Goal: Task Accomplishment & Management: Manage account settings

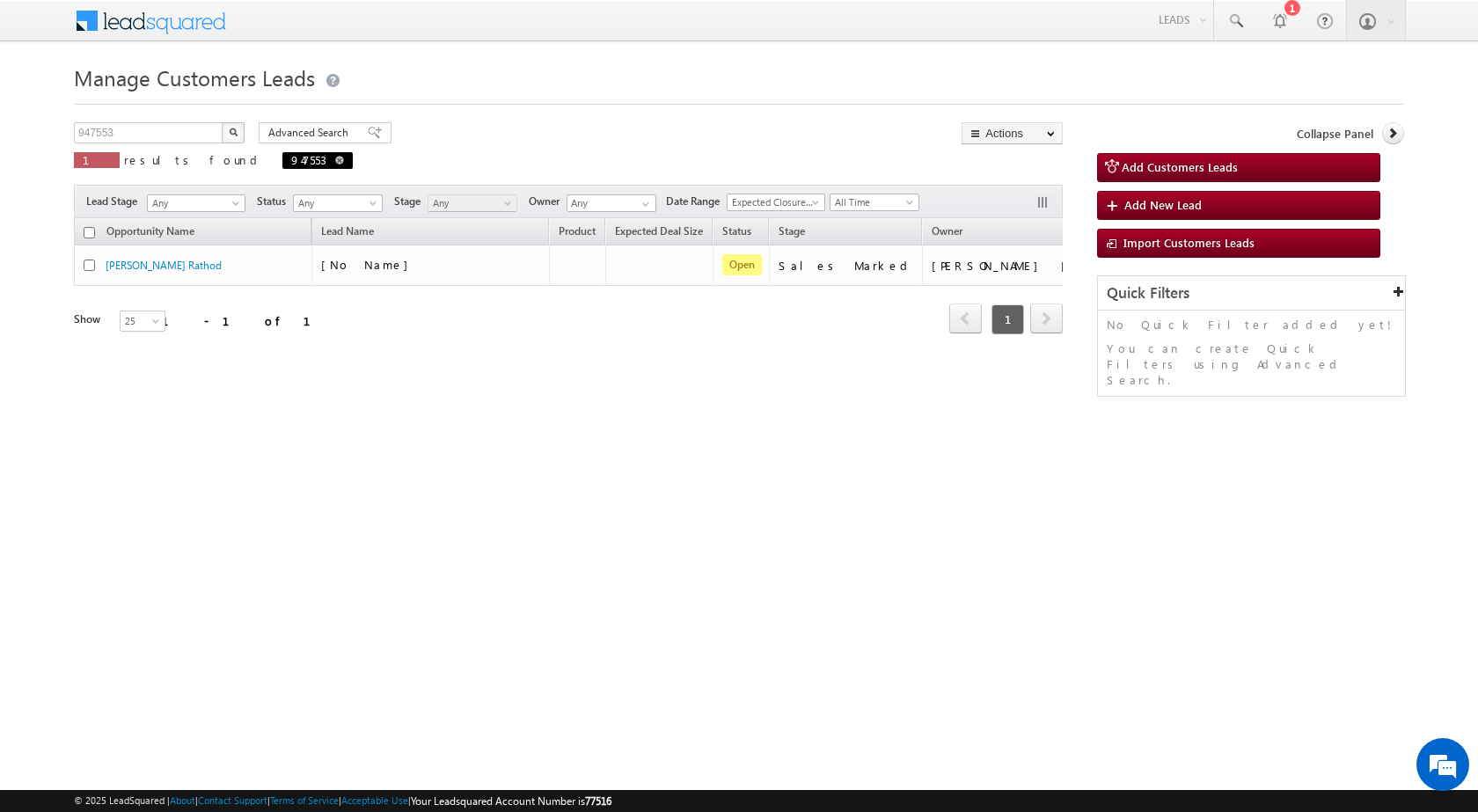
click at [335, 162] on span at bounding box center [339, 160] width 9 height 9
type input "Search Customers Leads"
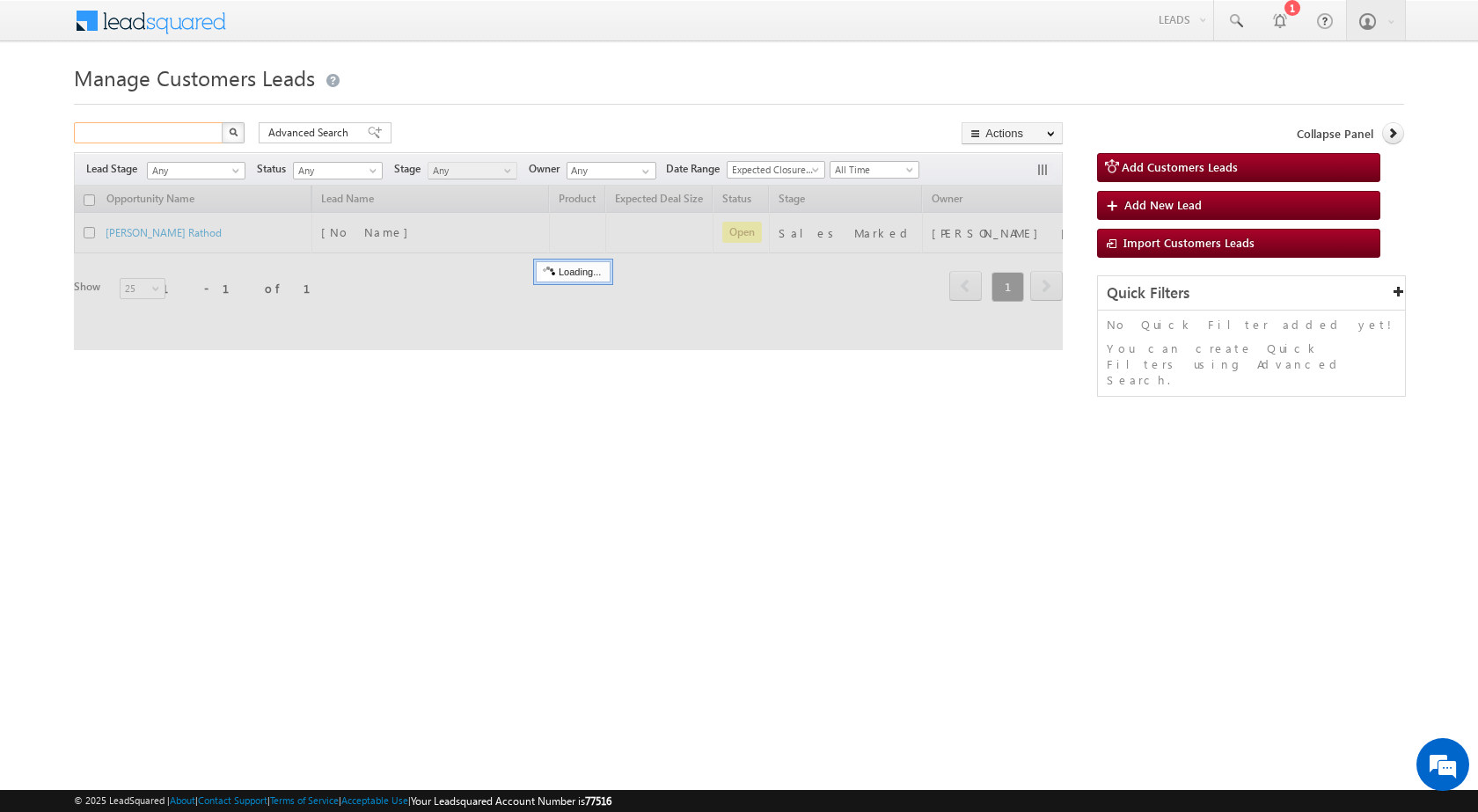
click at [124, 130] on input "text" at bounding box center [148, 133] width 150 height 21
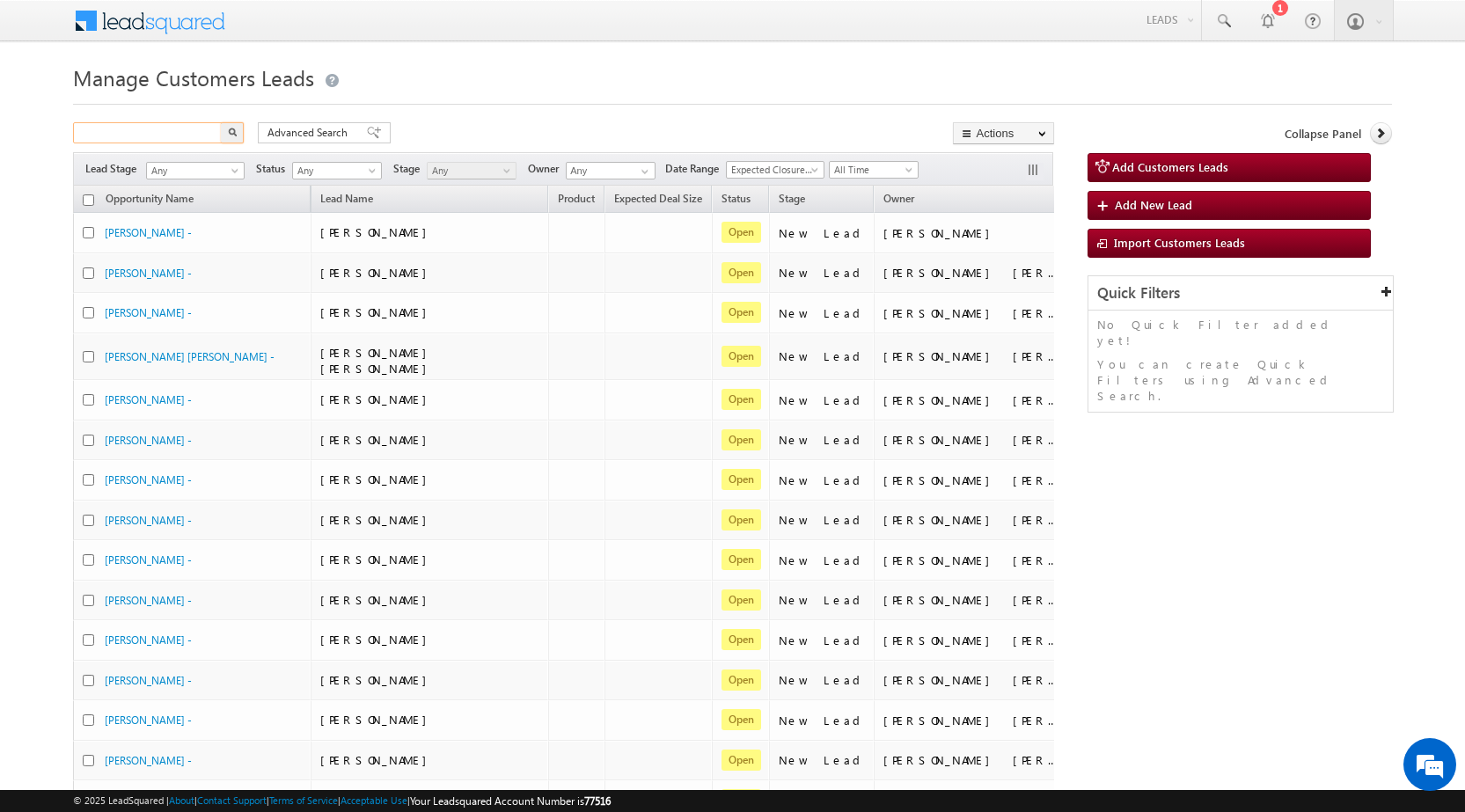
paste input "948281"
type input "948281"
click at [221, 122] on button "button" at bounding box center [233, 133] width 23 height 21
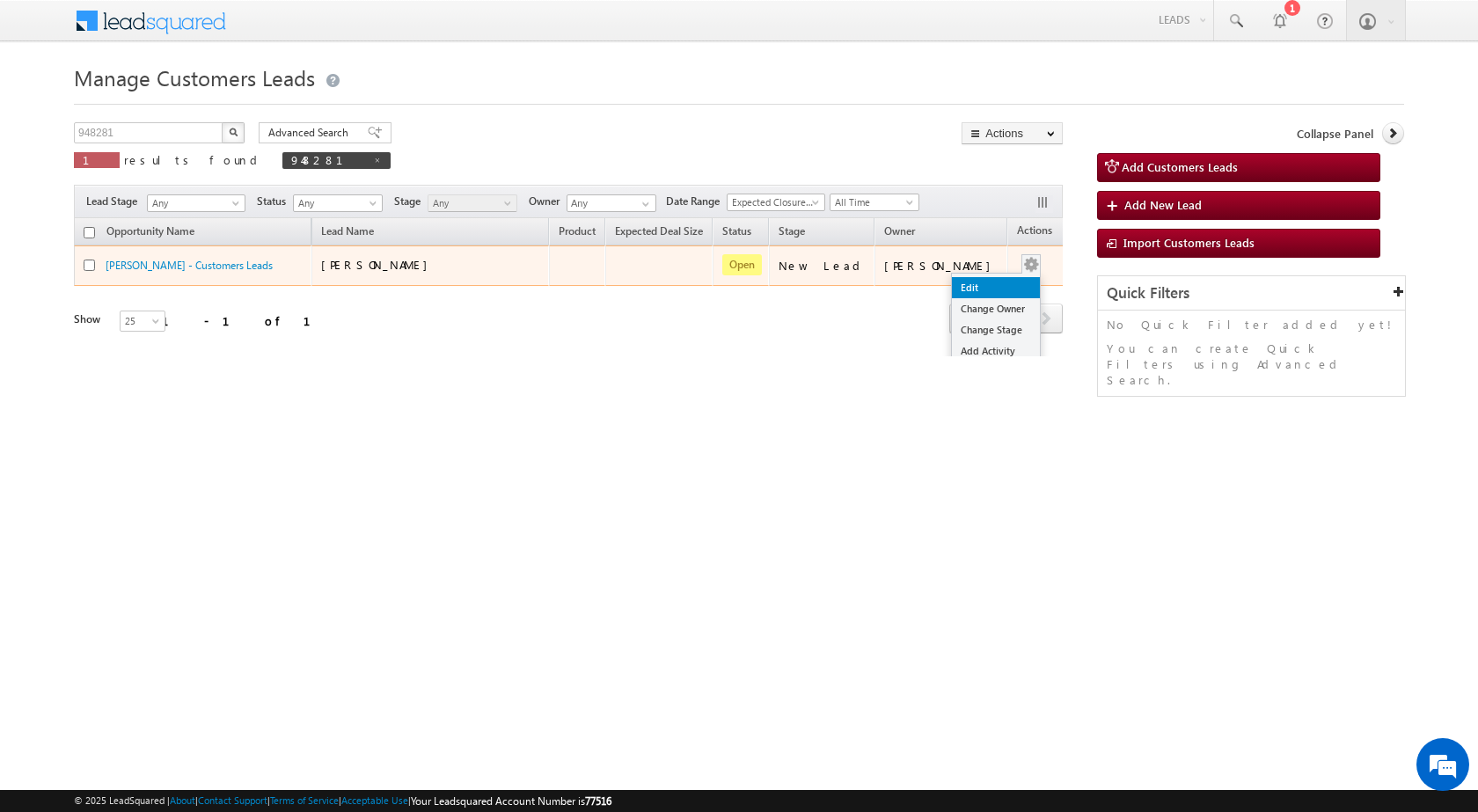
click at [988, 290] on link "Edit" at bounding box center [996, 288] width 88 height 21
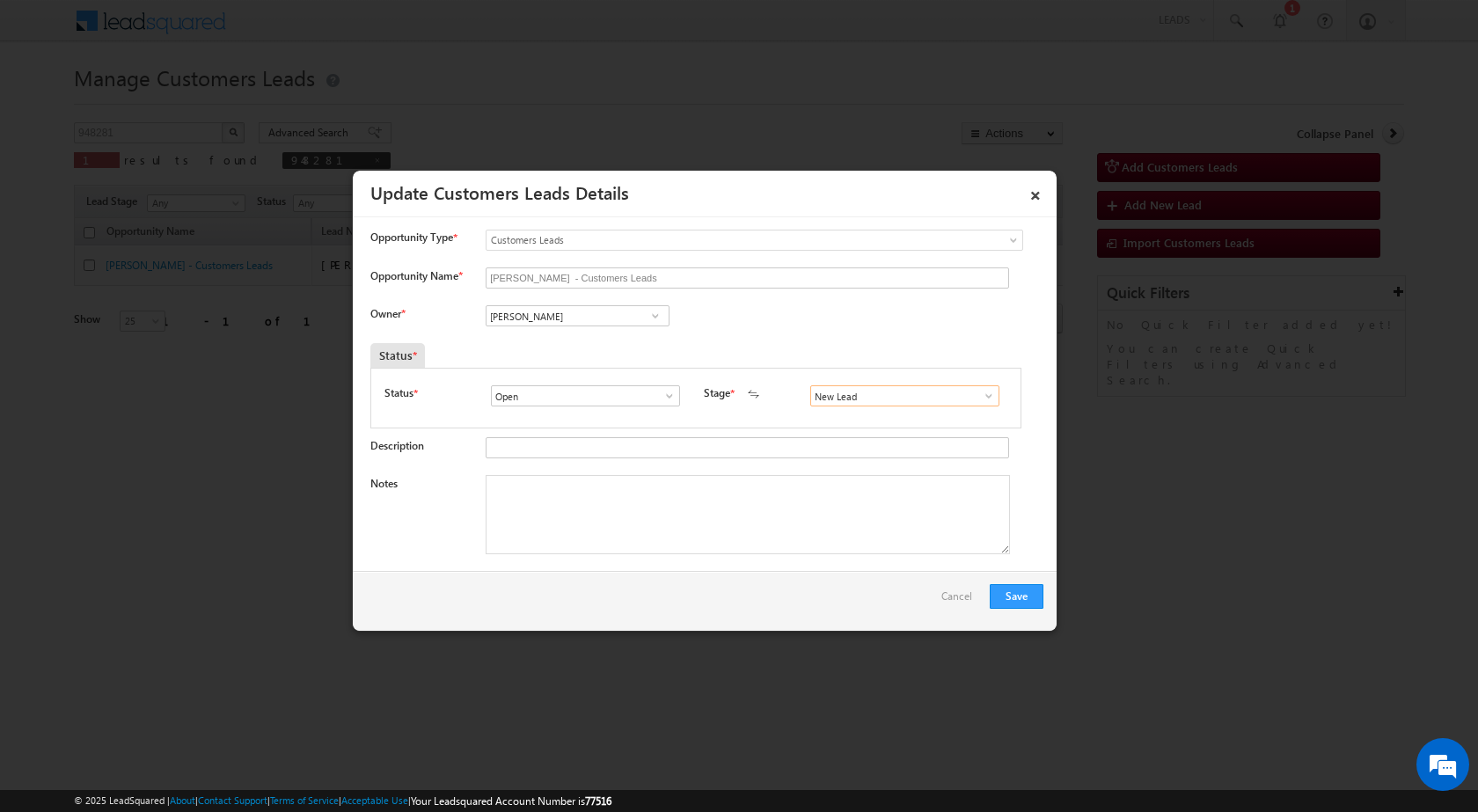
click at [927, 398] on input "New Lead" at bounding box center [905, 396] width 189 height 21
click at [871, 440] on link "Sale Marked" at bounding box center [904, 434] width 188 height 20
type input "Sale Marked"
click at [580, 528] on textarea "Notes" at bounding box center [748, 515] width 524 height 79
paste textarea "Mobile - [PHONE_NUMBER] / Name - [PERSON_NAME] / Lv - 15 lac / Construction / 2…"
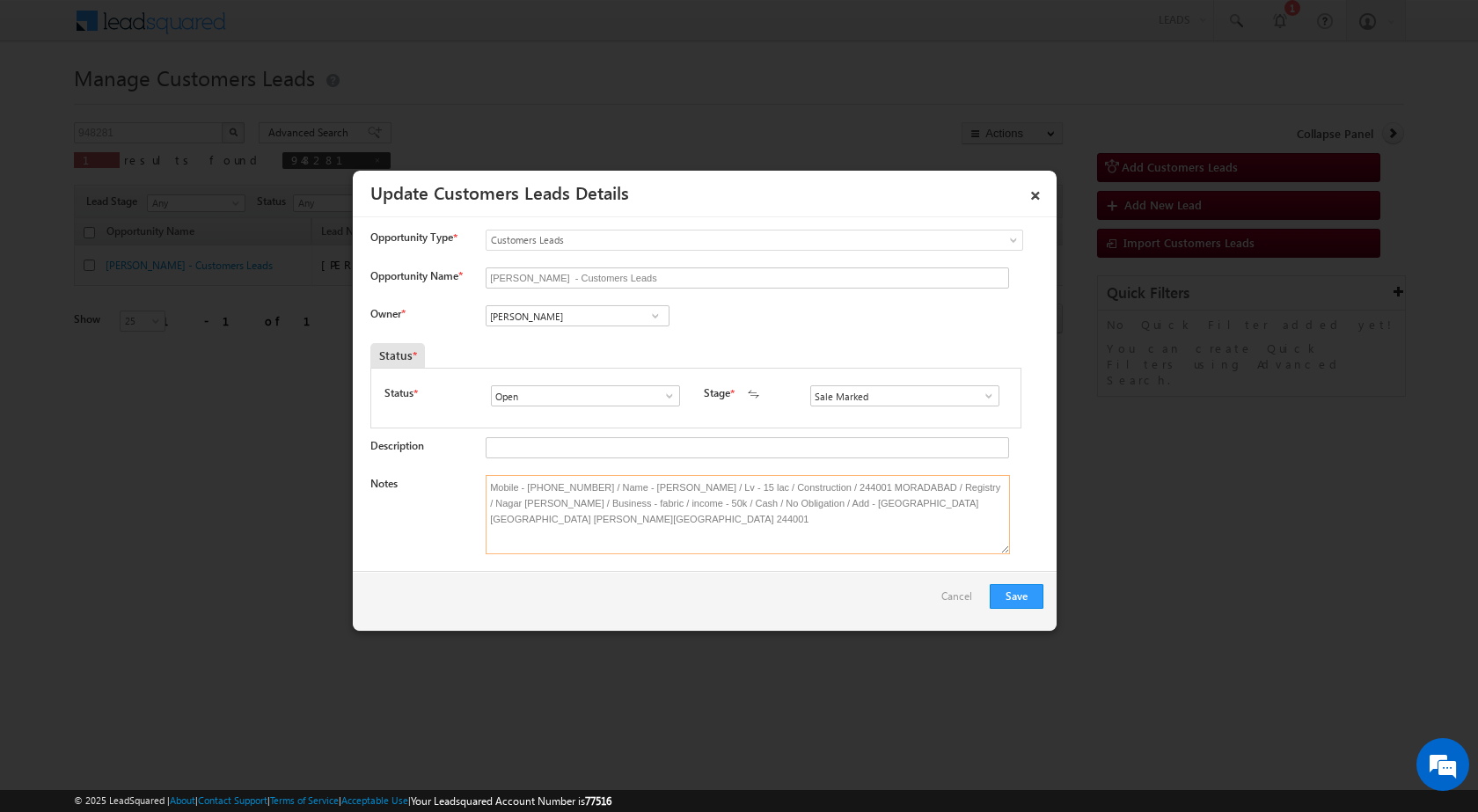
type textarea "Mobile - [PHONE_NUMBER] / Name - [PERSON_NAME] / Lv - 15 lac / Construction / 2…"
click at [612, 315] on input "[PERSON_NAME]" at bounding box center [578, 316] width 184 height 21
paste input "[PERSON_NAME][EMAIL_ADDRESS][PERSON_NAME][DOMAIN_NAME]"
click at [599, 344] on span "[PERSON_NAME][EMAIL_ADDRESS][PERSON_NAME][DOMAIN_NAME]" at bounding box center [572, 351] width 159 height 13
type input "[PERSON_NAME] [PERSON_NAME]"
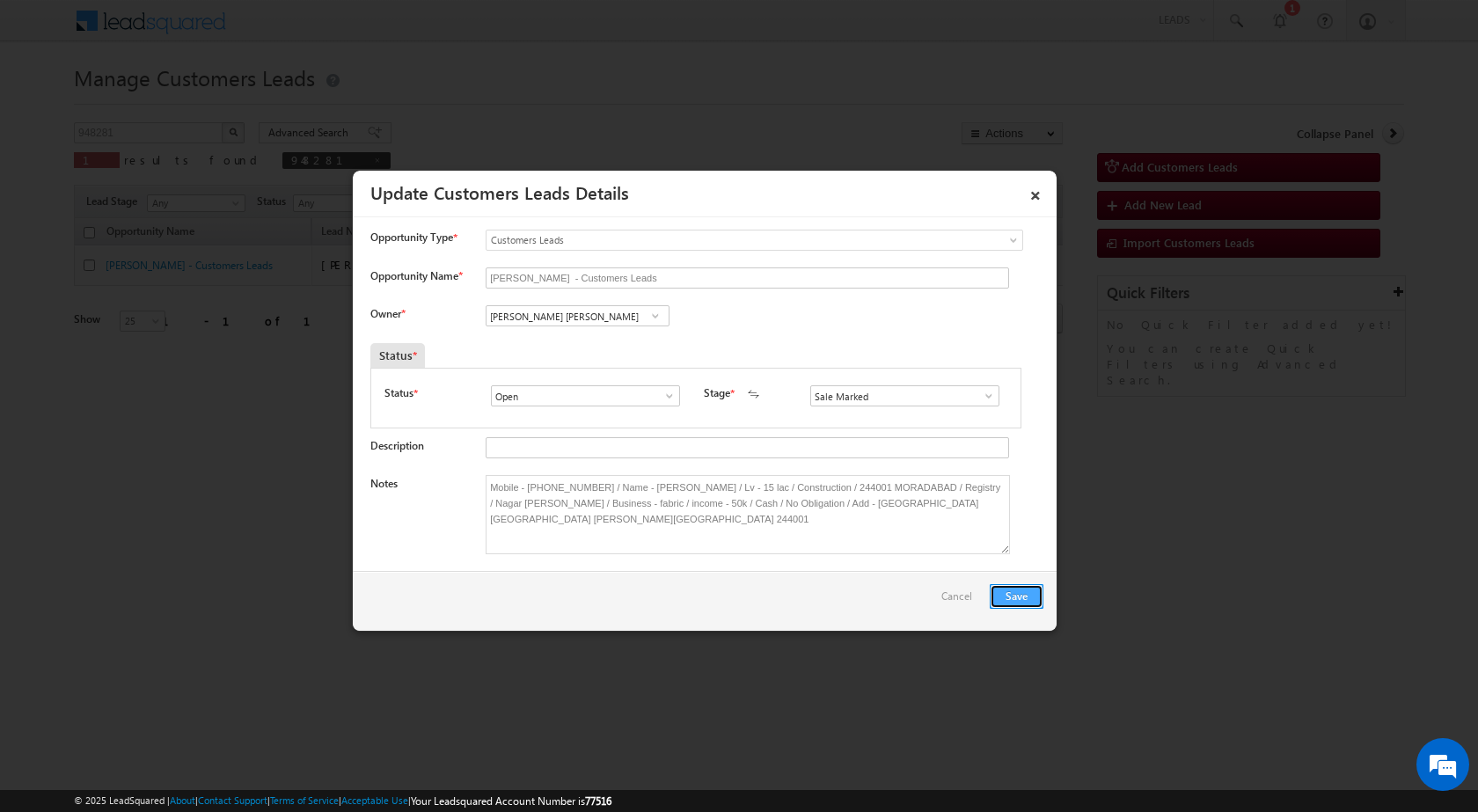
click at [1027, 602] on button "Save" at bounding box center [1016, 597] width 54 height 25
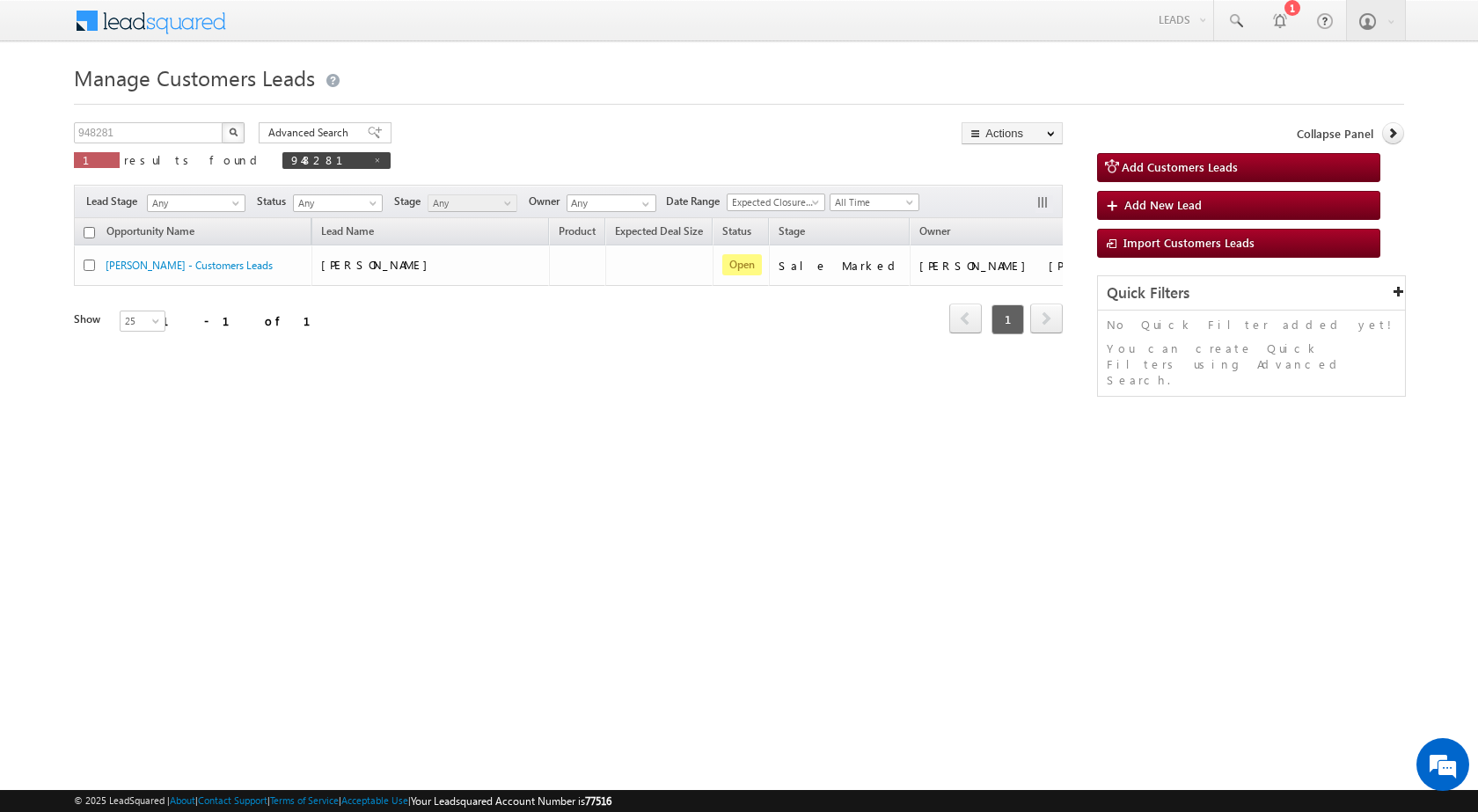
drag, startPoint x: 427, startPoint y: 469, endPoint x: 244, endPoint y: 371, distance: 207.6
click at [425, 469] on div "Manage Customers Leads Customers Leads updated successfully. 948281 X 1 results…" at bounding box center [739, 279] width 1330 height 440
click at [443, 444] on div "Manage Customers Leads Customers Leads updated successfully. 948281 X 1 results…" at bounding box center [739, 279] width 1330 height 440
drag, startPoint x: 836, startPoint y: 512, endPoint x: 131, endPoint y: 238, distance: 756.4
click at [833, 512] on html "Menu Surbhi Dhadve sitar a5@ks erve." at bounding box center [739, 271] width 1478 height 542
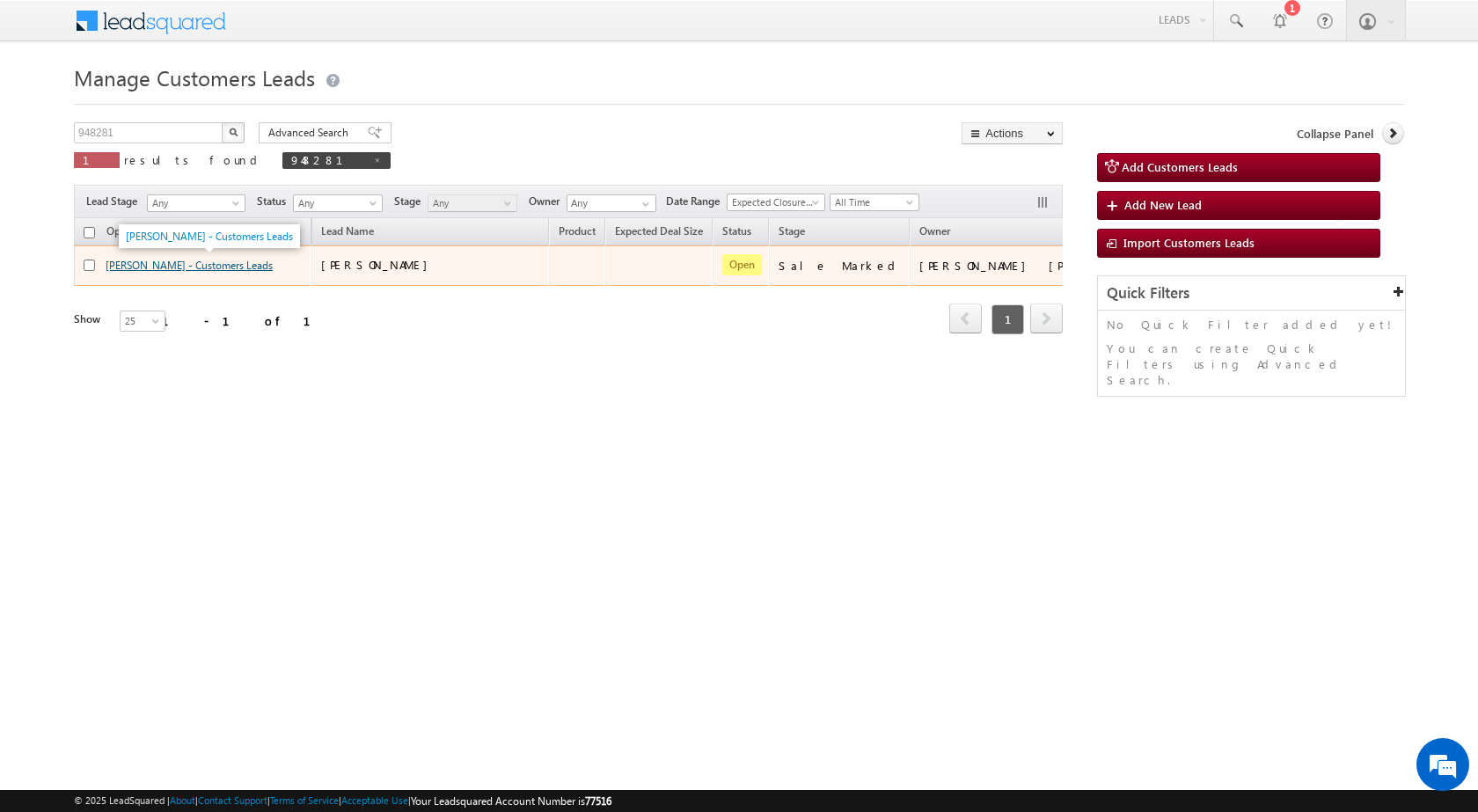
click at [193, 267] on link "[PERSON_NAME] - Customers Leads" at bounding box center [188, 265] width 167 height 13
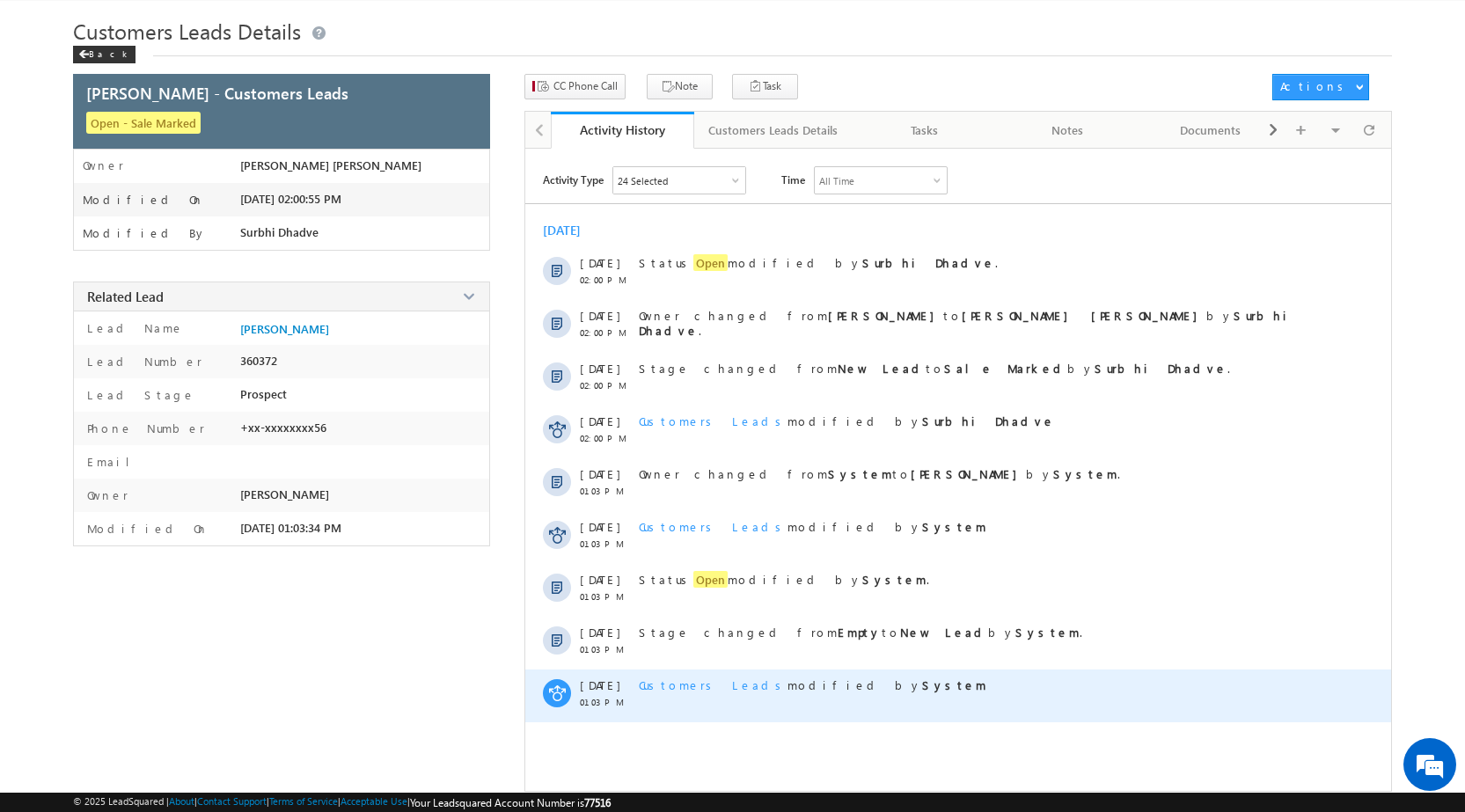
scroll to position [66, 0]
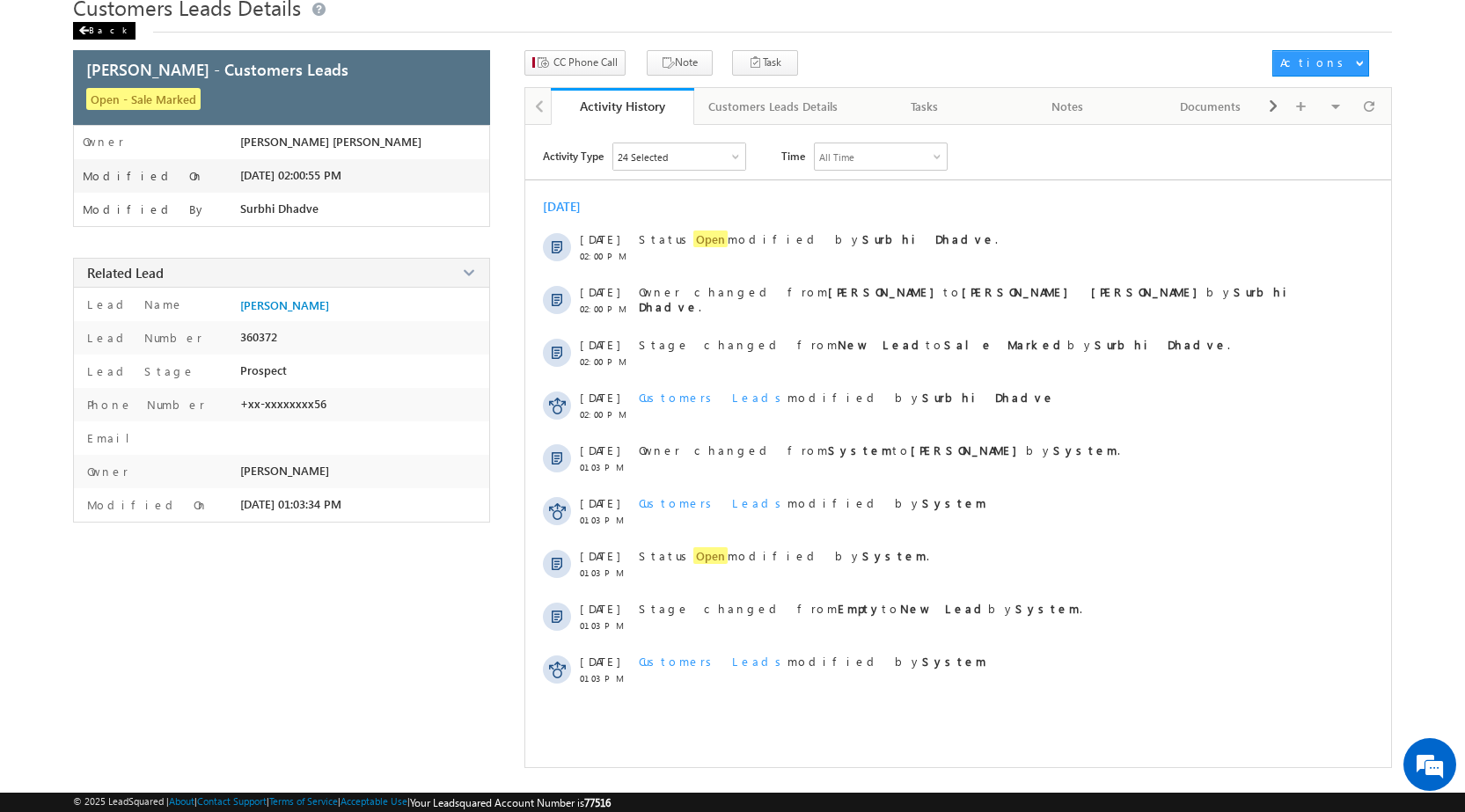
click at [107, 34] on div "Back" at bounding box center [103, 31] width 62 height 17
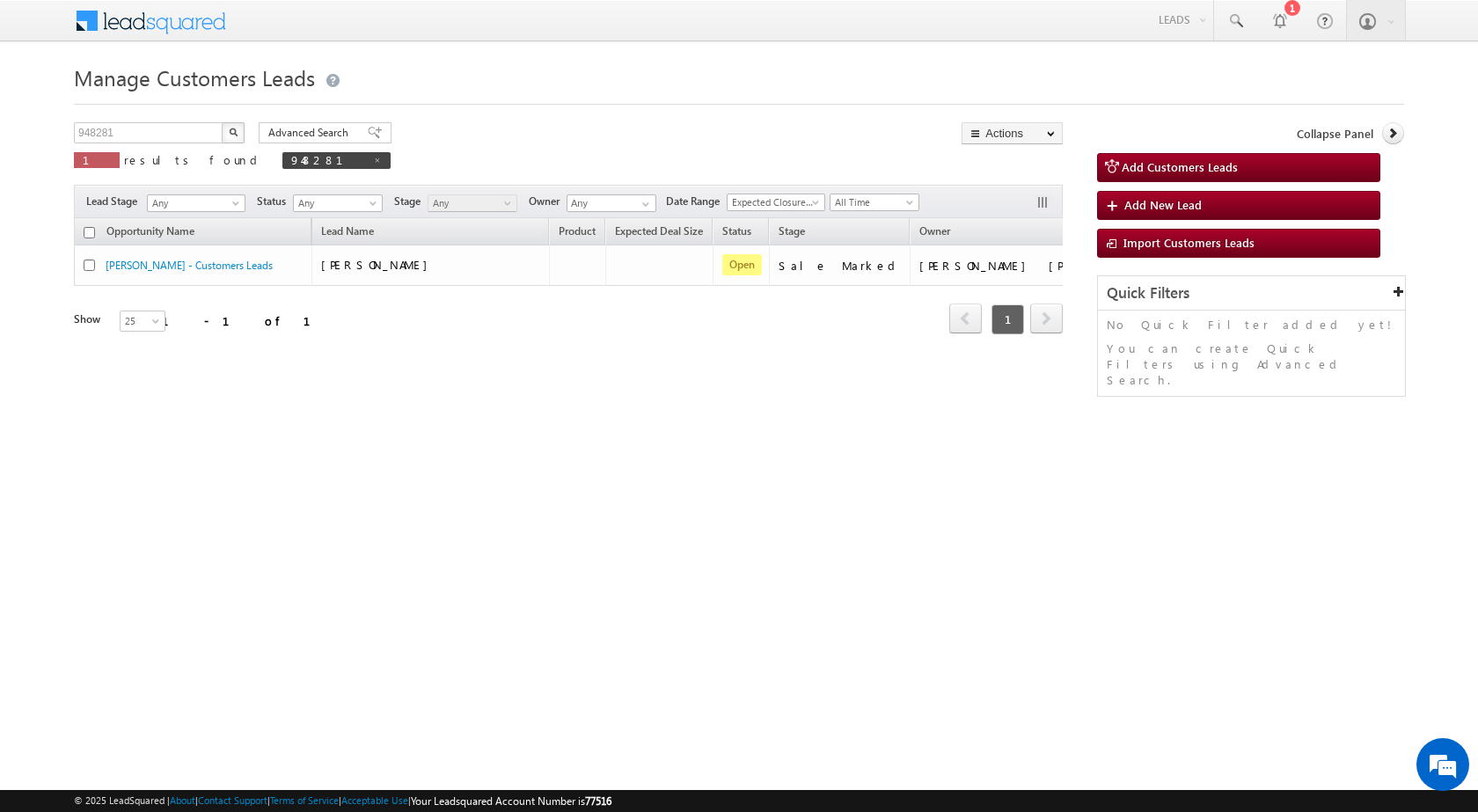
click at [748, 542] on html "Menu Surbhi Dhadve sitar a5@ks erve." at bounding box center [739, 271] width 1478 height 542
click at [1064, 259] on div "948281 X 1 results found 948281 Advanced Search Advanced search results Actions…" at bounding box center [739, 268] width 1330 height 292
click at [1056, 266] on div "Opportunity Name Lead Name Product Expected Deal Size Status Stage Owner Action…" at bounding box center [567, 287] width 988 height 138
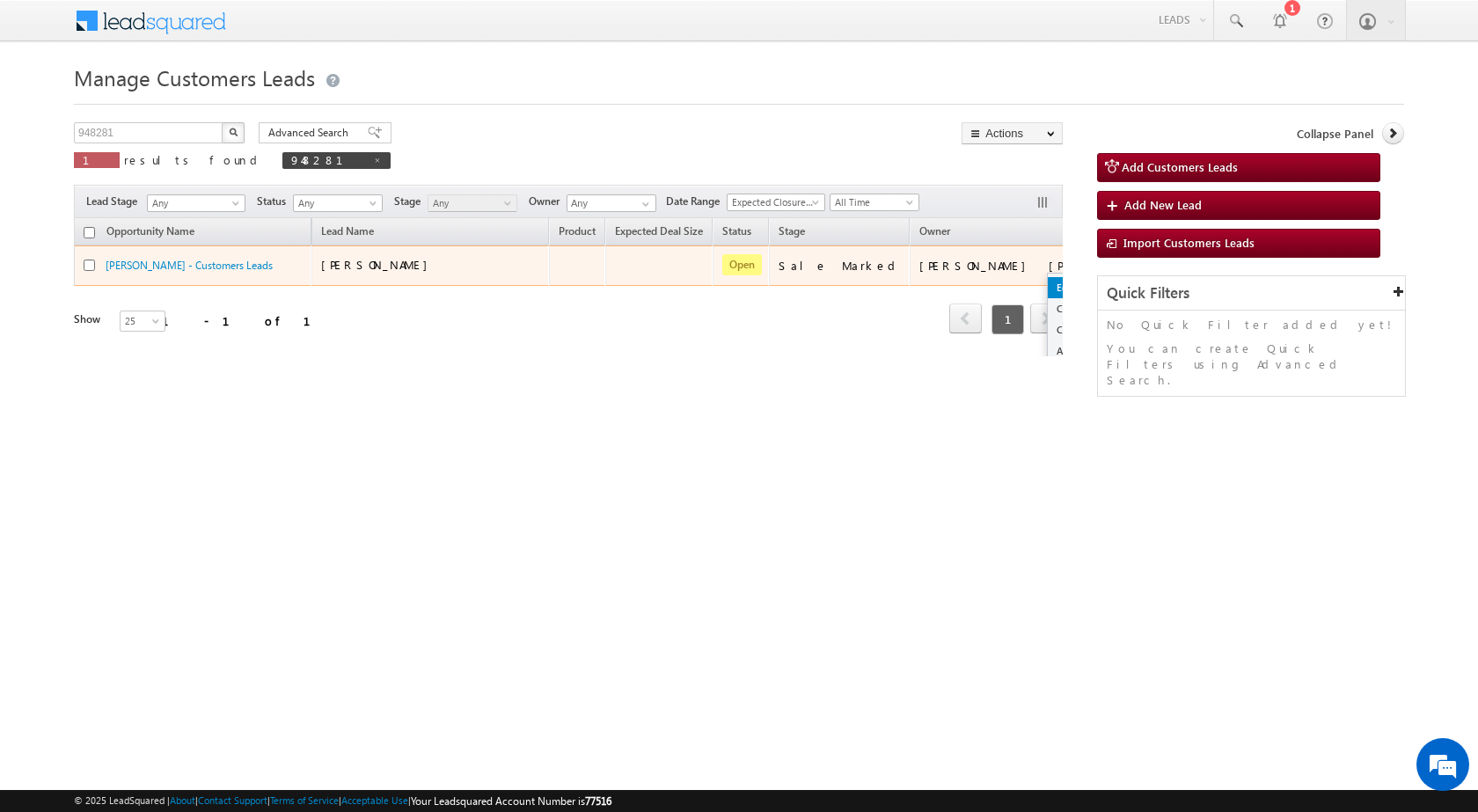
click at [1048, 290] on link "Edit" at bounding box center [1092, 288] width 88 height 21
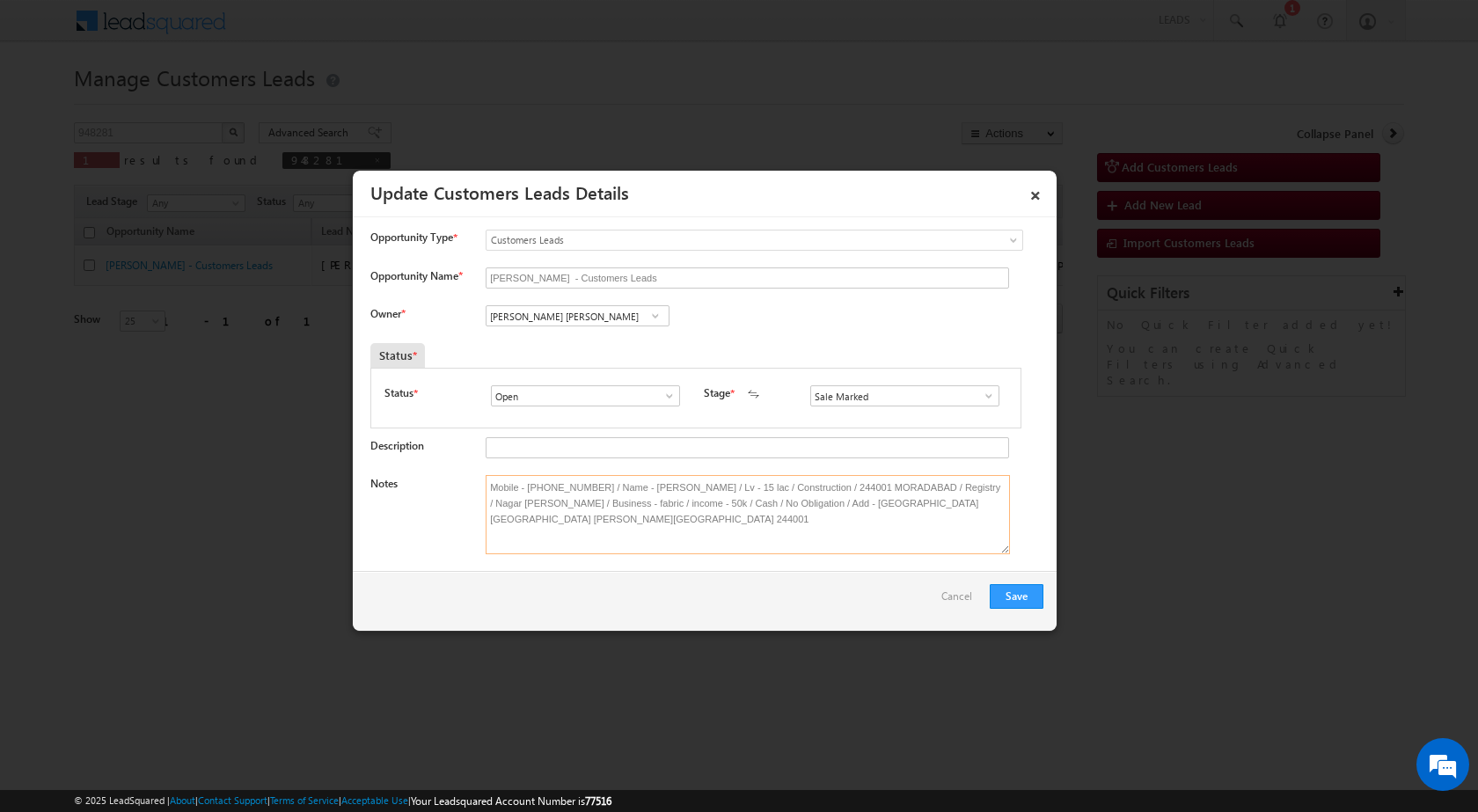
drag, startPoint x: 491, startPoint y: 481, endPoint x: 970, endPoint y: 509, distance: 479.8
click at [970, 509] on textarea "Mobile - [PHONE_NUMBER] / Name - [PERSON_NAME] / Lv - 15 lac / Construction / 2…" at bounding box center [748, 515] width 524 height 79
click at [1015, 604] on button "Save" at bounding box center [1016, 597] width 54 height 25
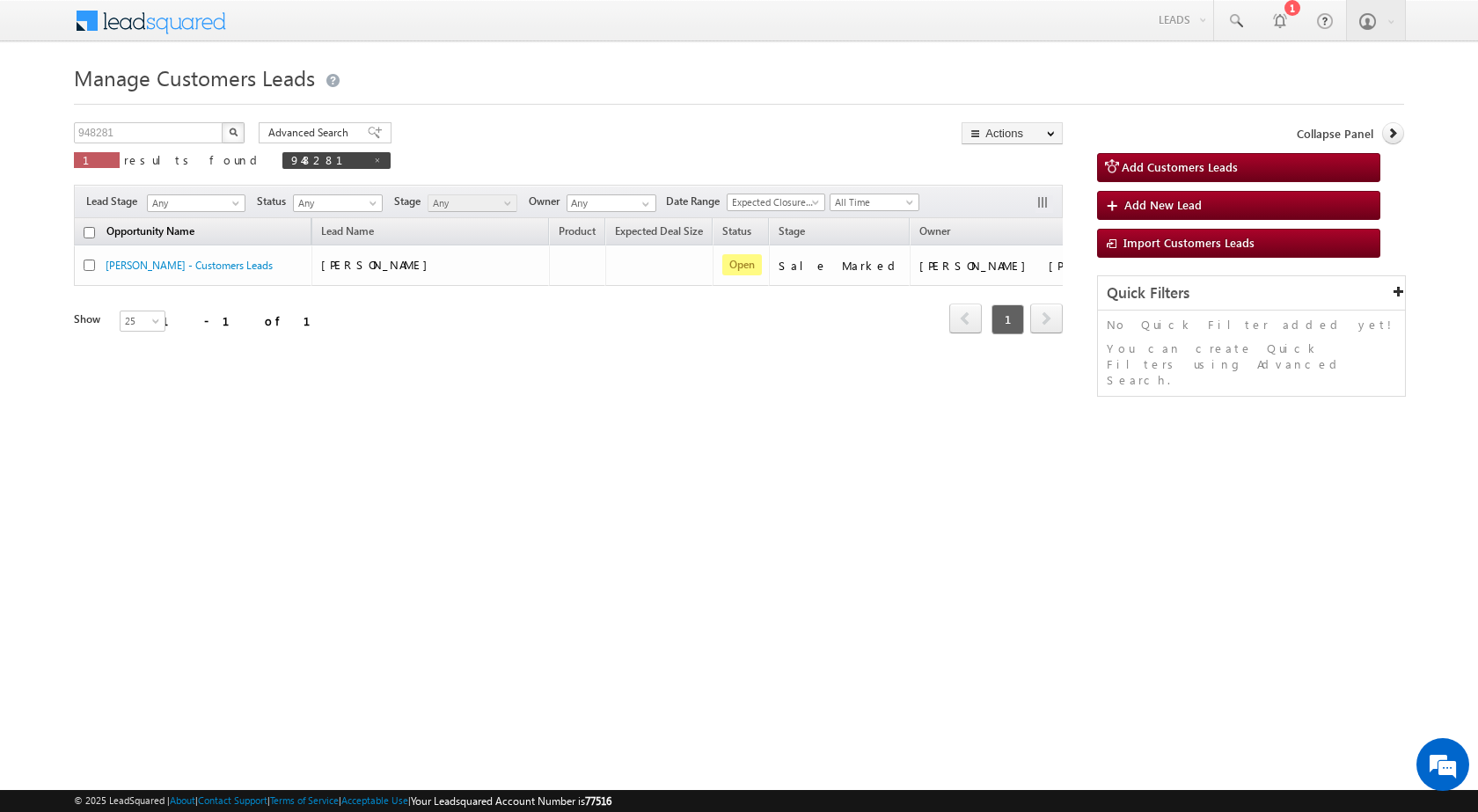
drag, startPoint x: 467, startPoint y: 470, endPoint x: 148, endPoint y: 227, distance: 401.0
click at [467, 451] on div "Manage Customers Leads Customers Leads updated successfully. 948281 X 1 results…" at bounding box center [739, 279] width 1330 height 440
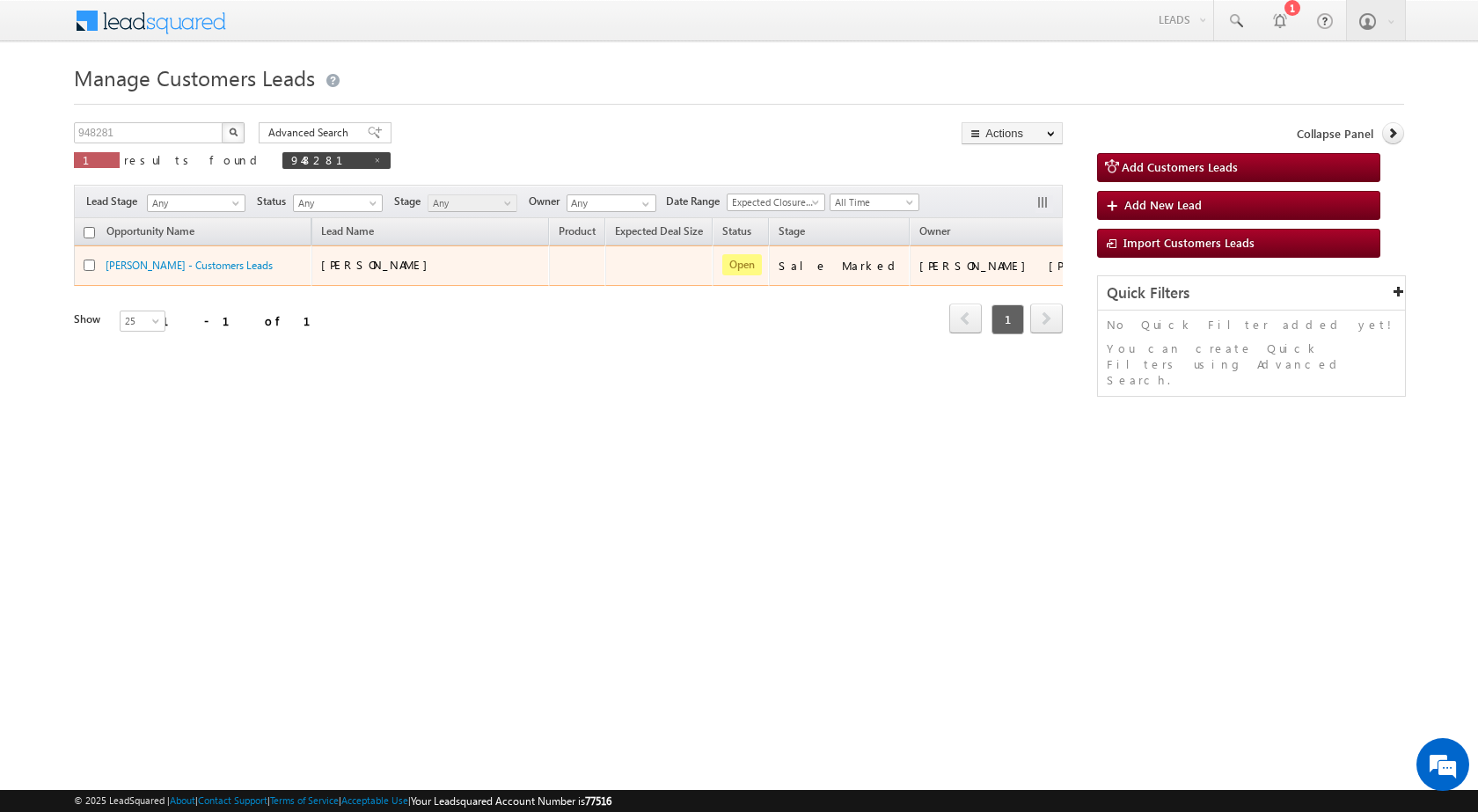
click at [0, 0] on link "Edit" at bounding box center [0, 0] width 0 height 0
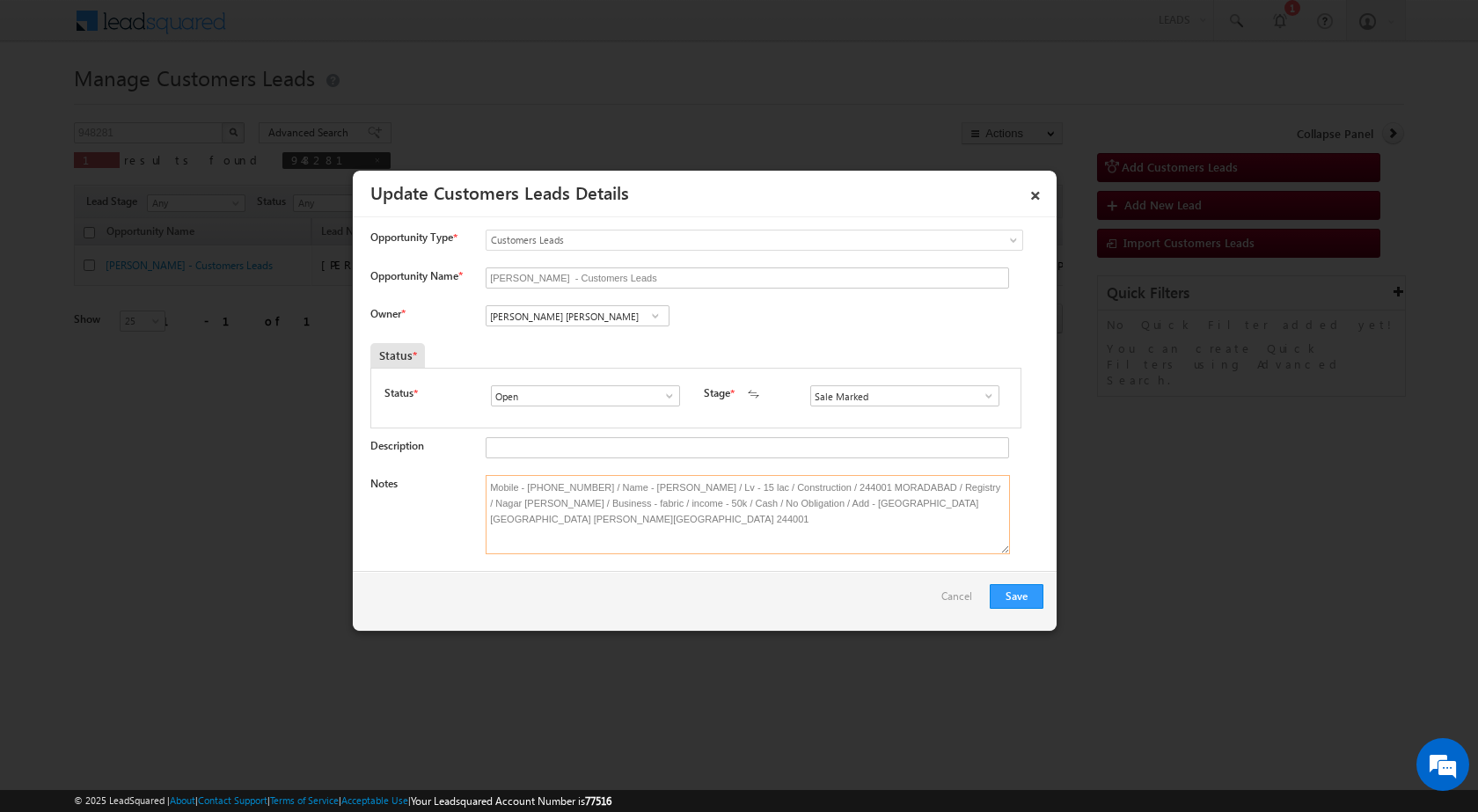
click at [579, 501] on textarea "Mobile - [PHONE_NUMBER] / Name - [PERSON_NAME] / Lv - 15 lac / Construction / 2…" at bounding box center [748, 515] width 524 height 79
click at [577, 503] on textarea "Mobile - [PHONE_NUMBER] / Name - [PERSON_NAME] / Lv - 15 lac / Construction / 2…" at bounding box center [748, 515] width 524 height 79
click at [1040, 202] on link "×" at bounding box center [1035, 192] width 30 height 31
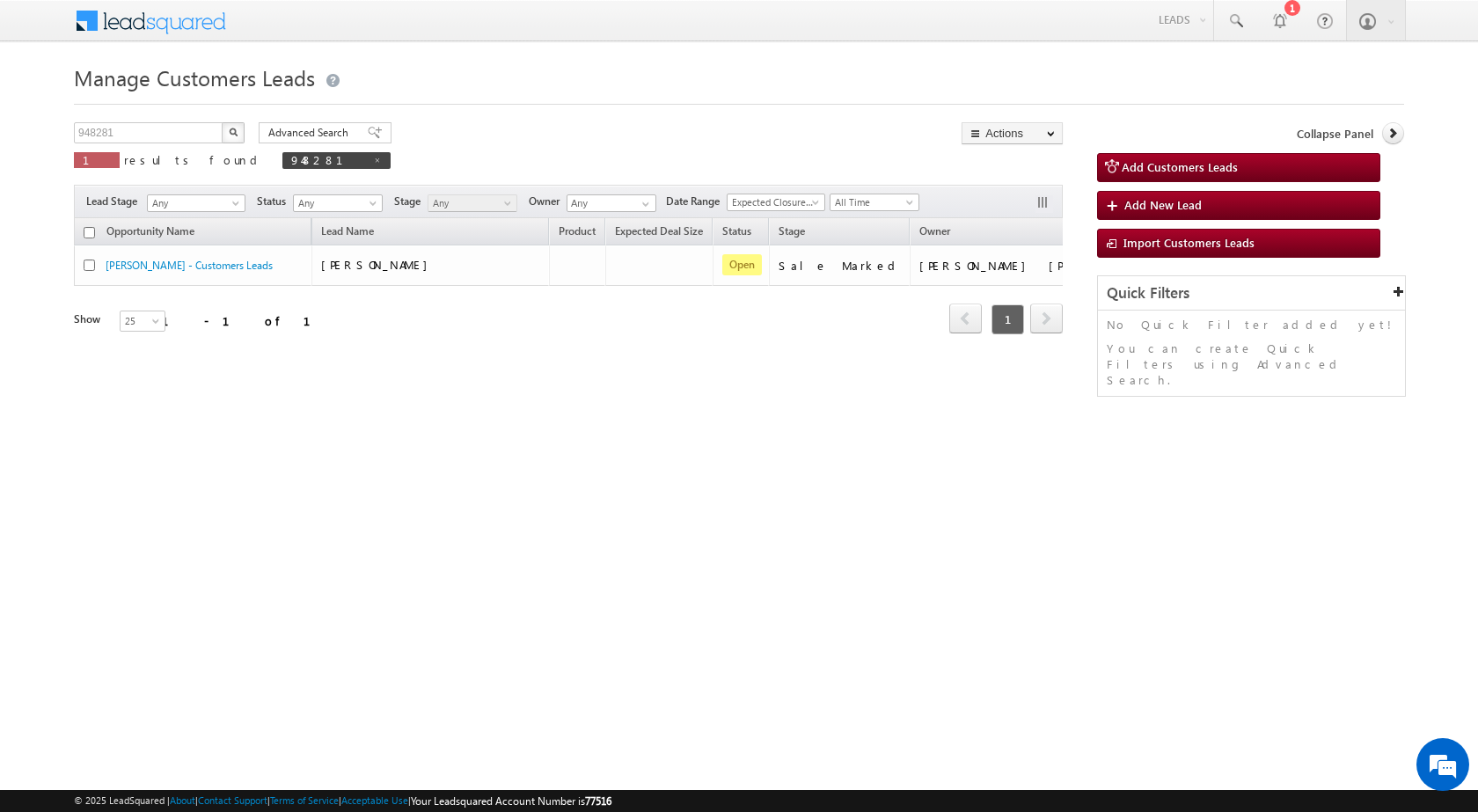
drag, startPoint x: 904, startPoint y: 577, endPoint x: 256, endPoint y: 6, distance: 863.7
click at [897, 542] on html "Menu Surbhi Dhadve sitar a5@ks erve." at bounding box center [739, 271] width 1478 height 542
click at [551, 542] on html "Menu Surbhi Dhadve sitar a5@ks erve." at bounding box center [739, 271] width 1478 height 542
